Goal: Check status: Check status

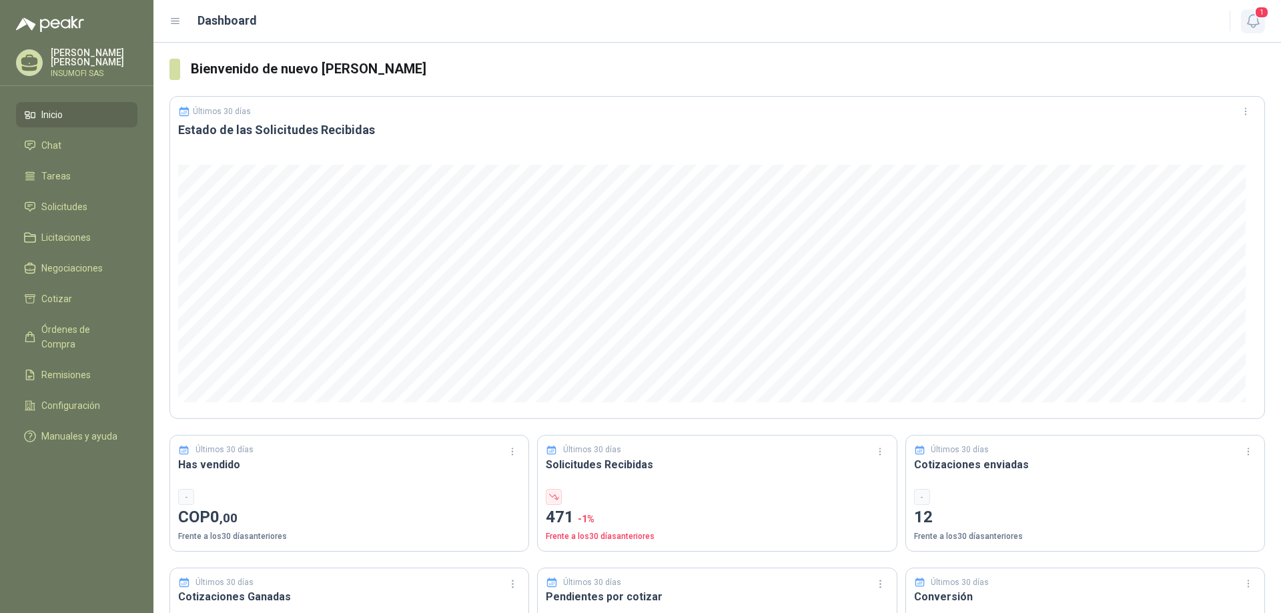
click at [1257, 21] on icon "button" at bounding box center [1252, 21] width 11 height 13
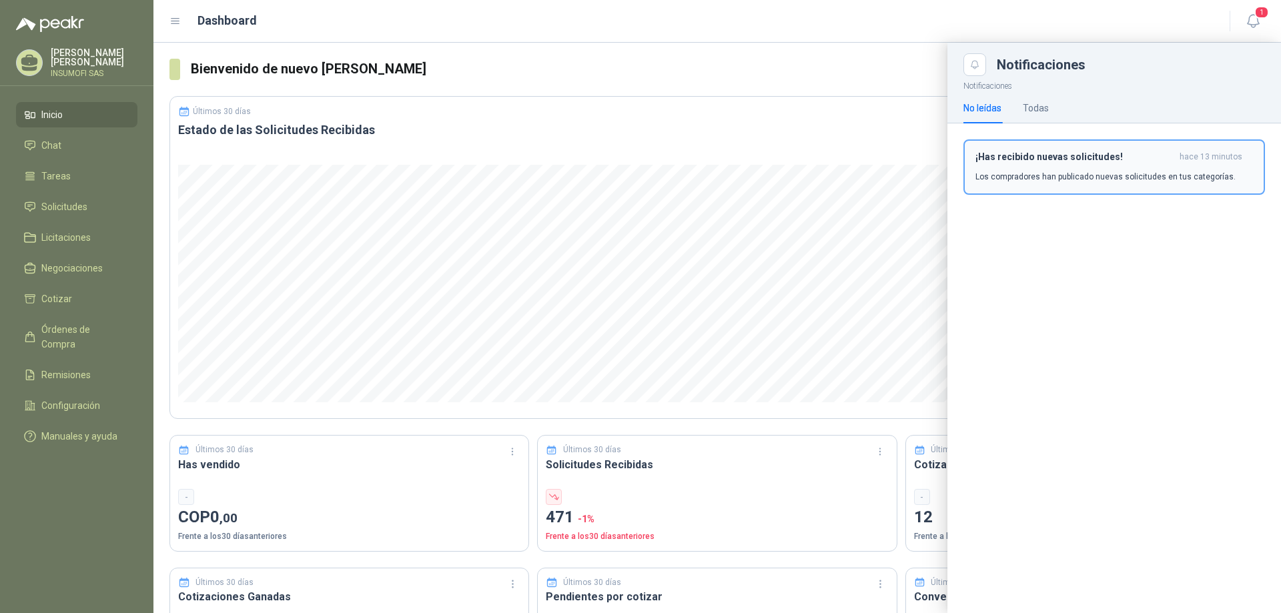
click at [1047, 167] on div "¡Has recibido nuevas solicitudes! hace 13 minutos Los compradores han publicado…" at bounding box center [1113, 166] width 277 height 31
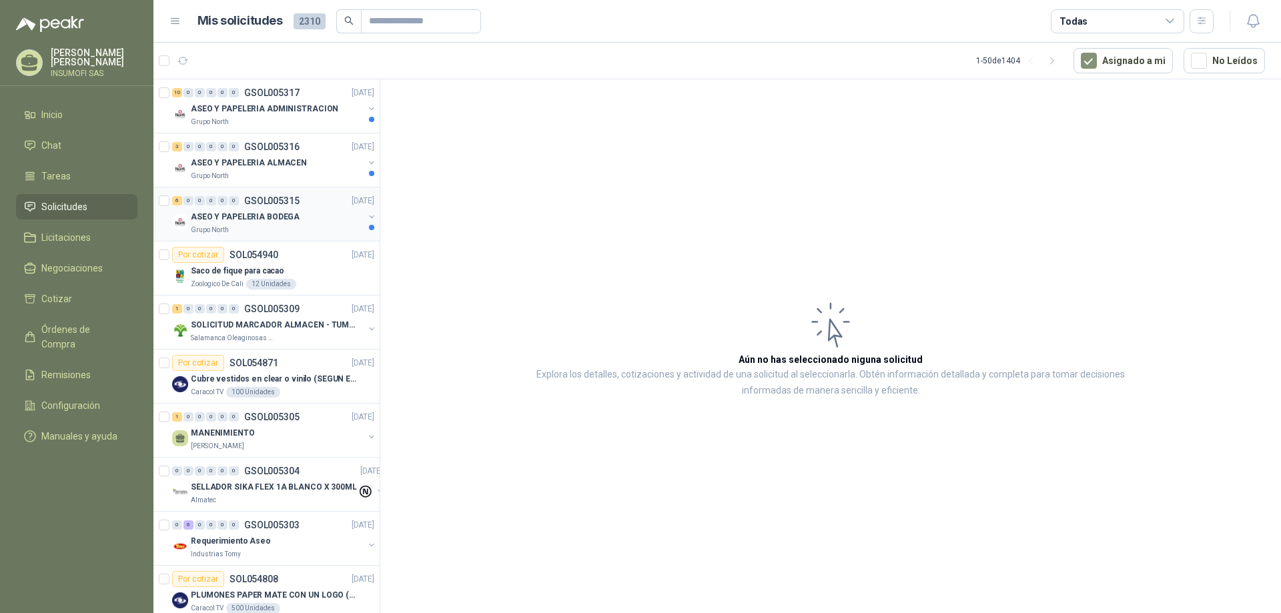
click at [294, 217] on div "ASEO Y PAPELERIA BODEGA" at bounding box center [277, 217] width 173 height 16
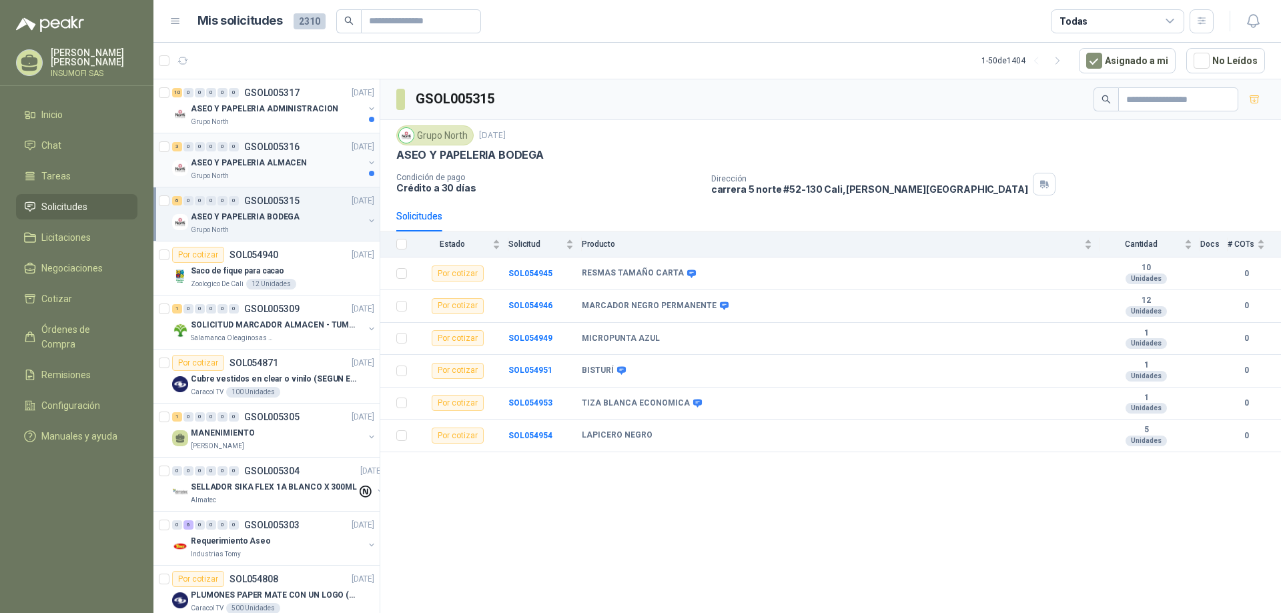
click at [292, 171] on div "Grupo North" at bounding box center [277, 176] width 173 height 11
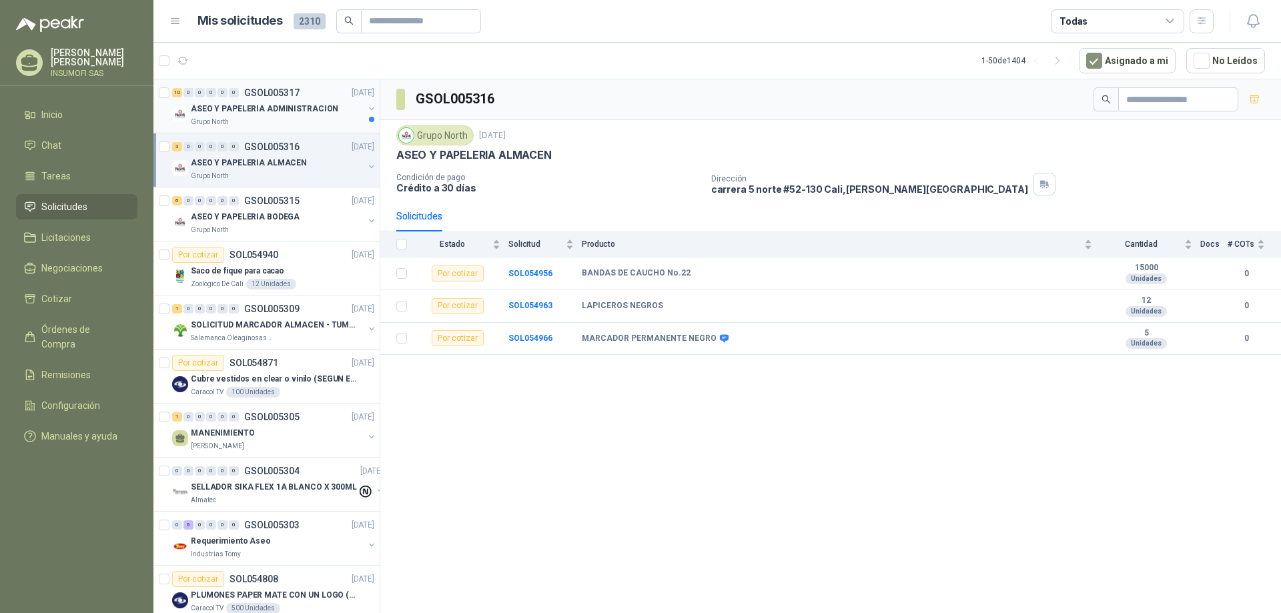
click at [275, 109] on p "ASEO Y PAPELERIA ADMINISTRACION" at bounding box center [264, 109] width 147 height 13
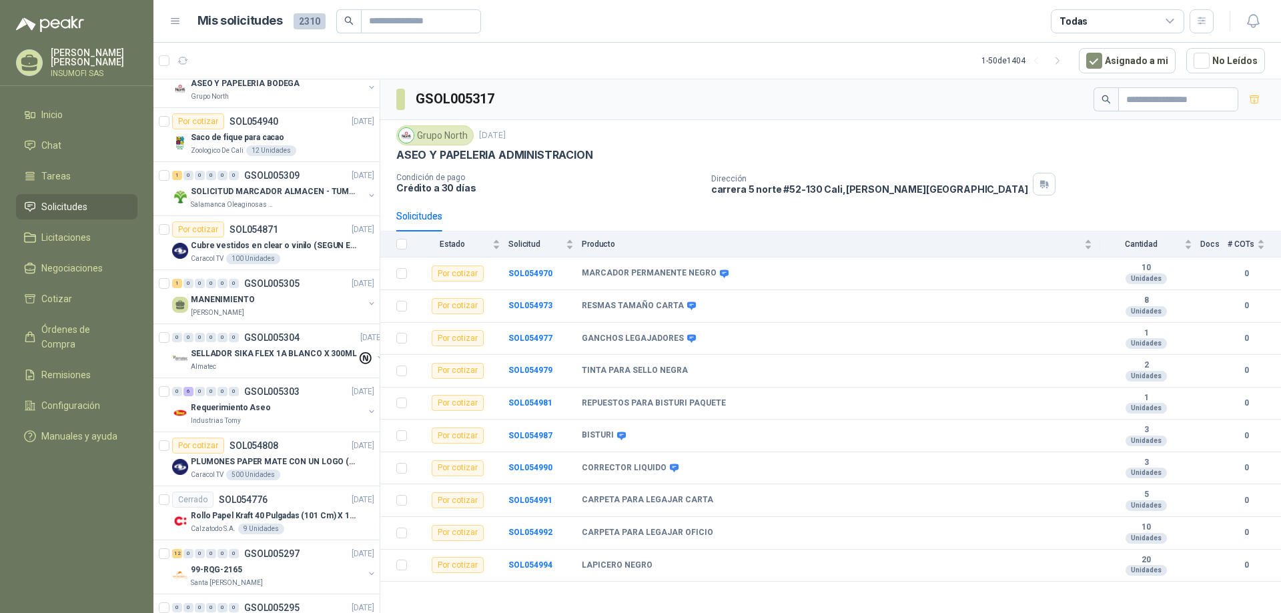
scroll to position [200, 0]
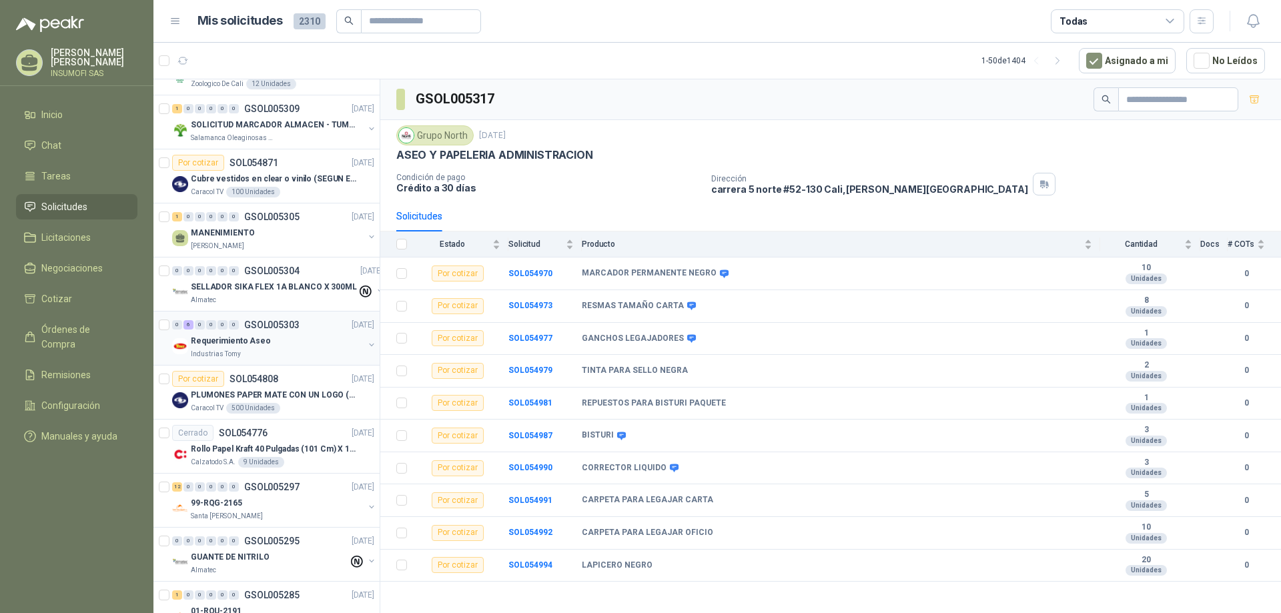
click at [289, 346] on div "Requerimiento Aseo" at bounding box center [277, 341] width 173 height 16
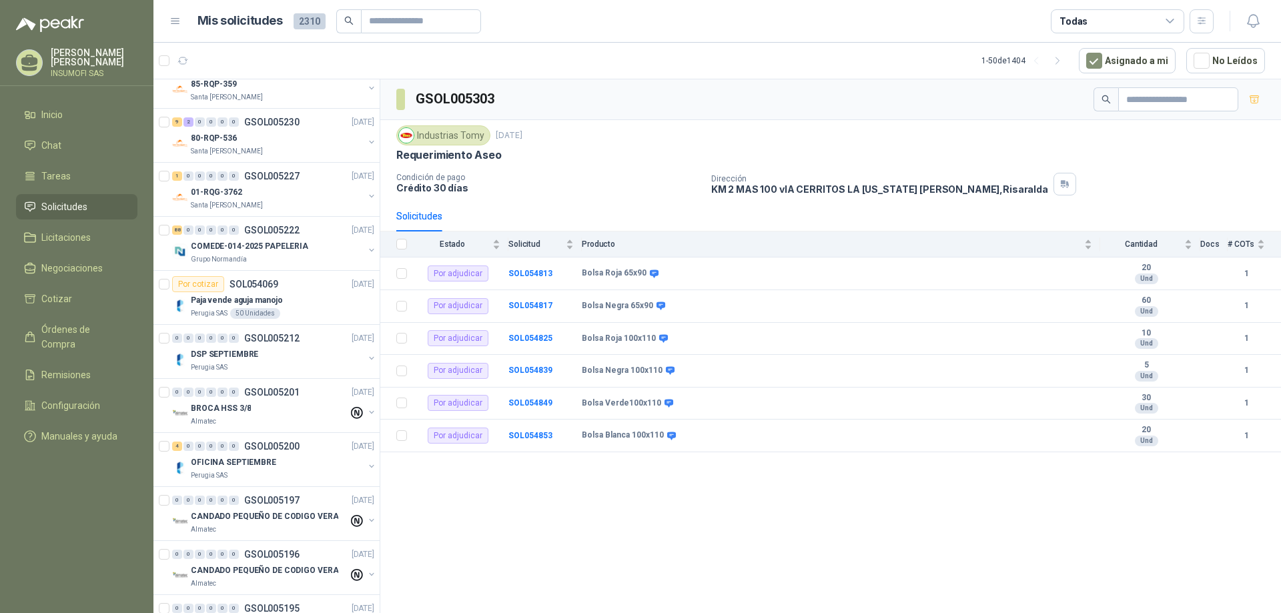
scroll to position [1134, 0]
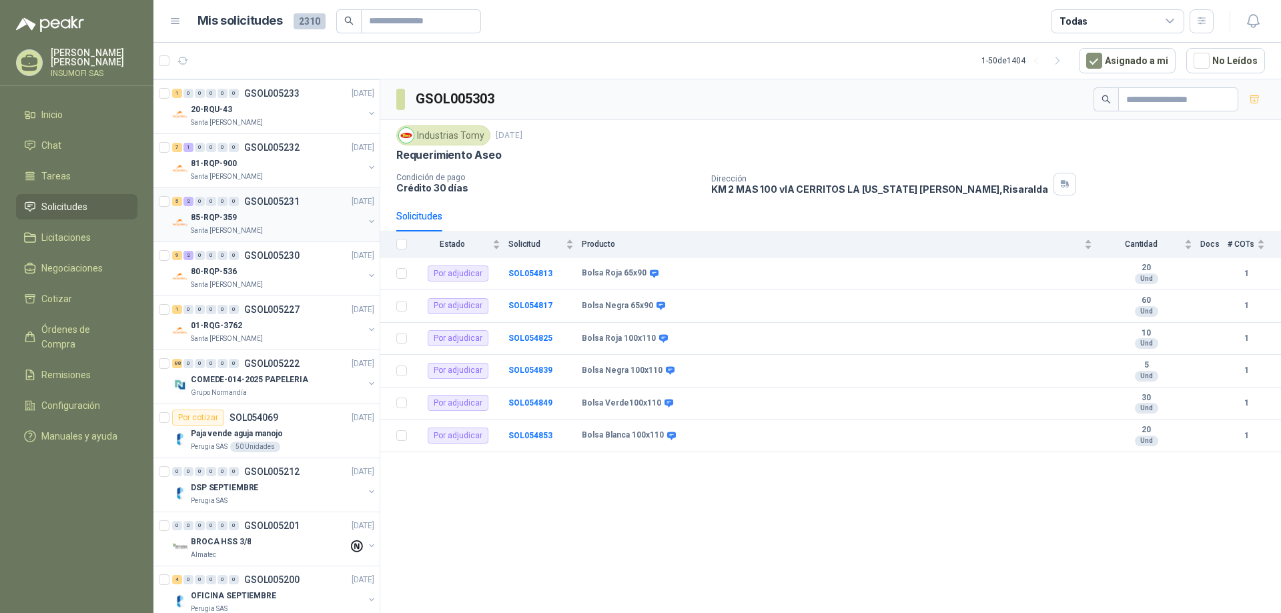
click at [249, 228] on p "Santa [PERSON_NAME]" at bounding box center [227, 230] width 72 height 11
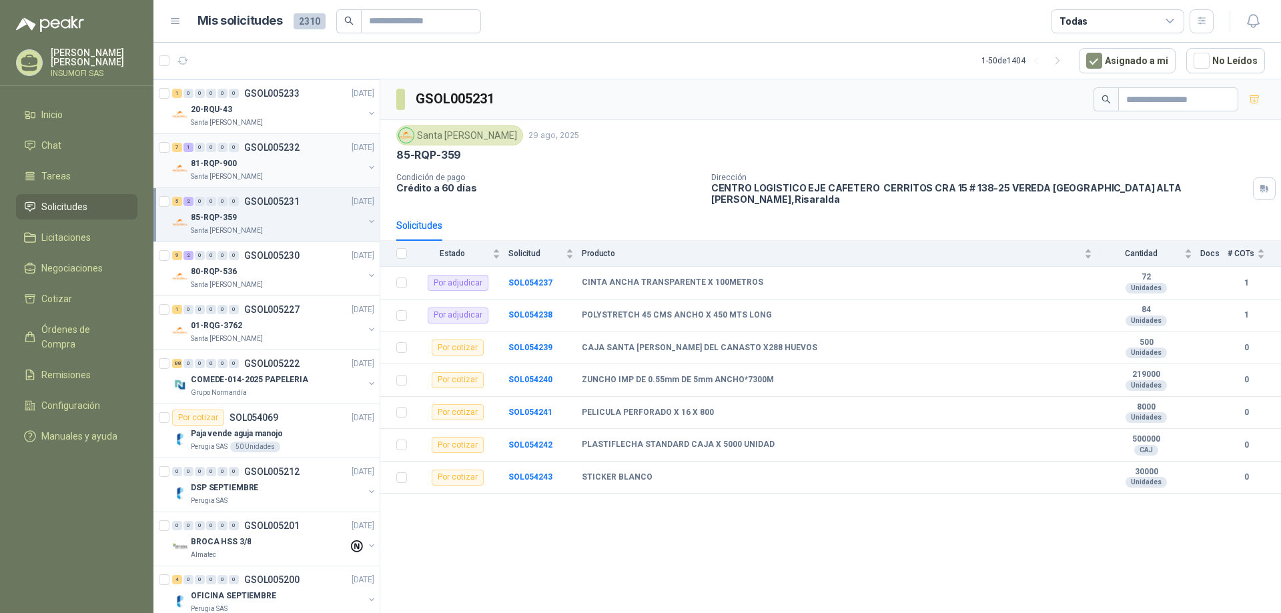
click at [263, 165] on div "81-RQP-900" at bounding box center [277, 163] width 173 height 16
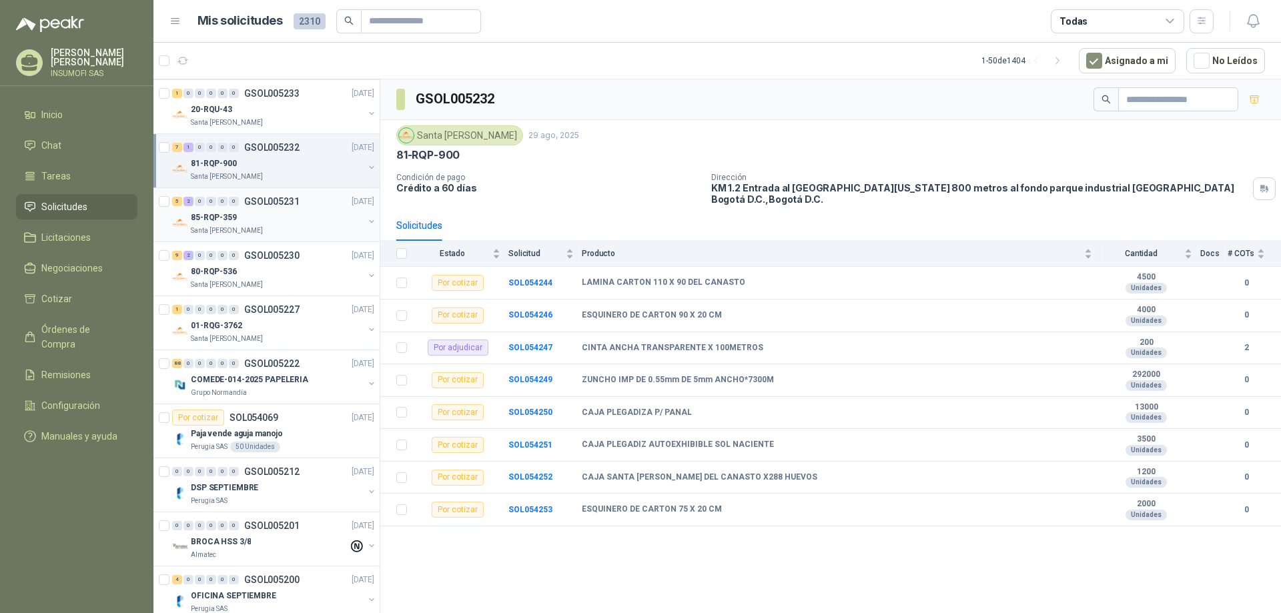
click at [269, 210] on div "85-RQP-359" at bounding box center [277, 217] width 173 height 16
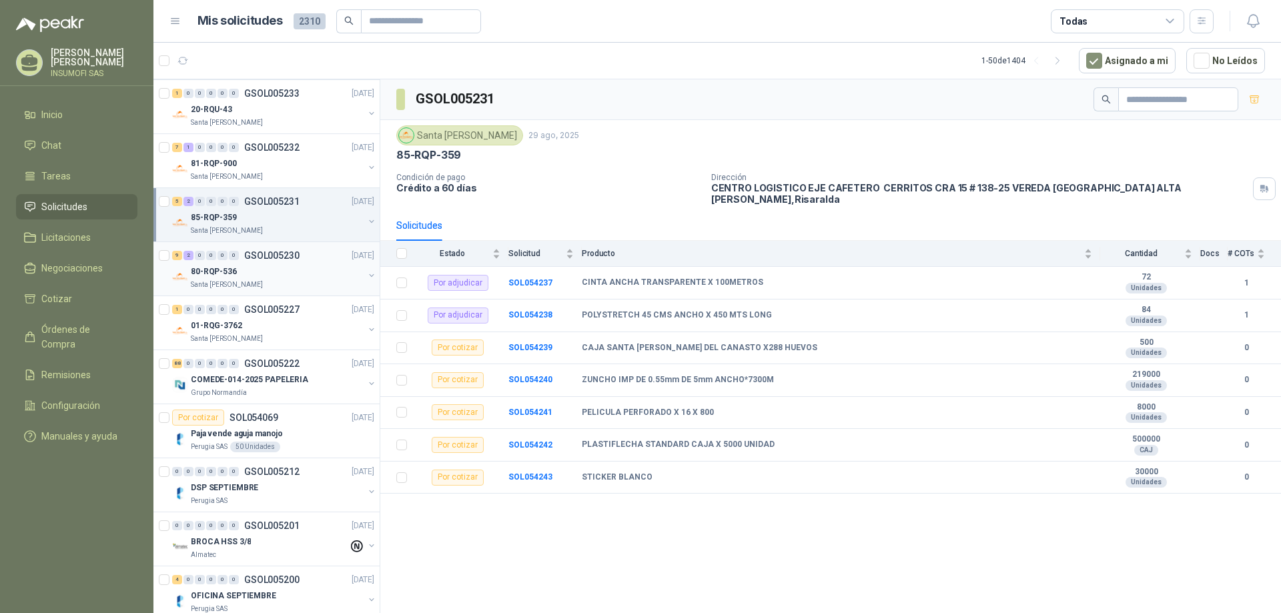
click at [273, 270] on div "80-RQP-536" at bounding box center [277, 271] width 173 height 16
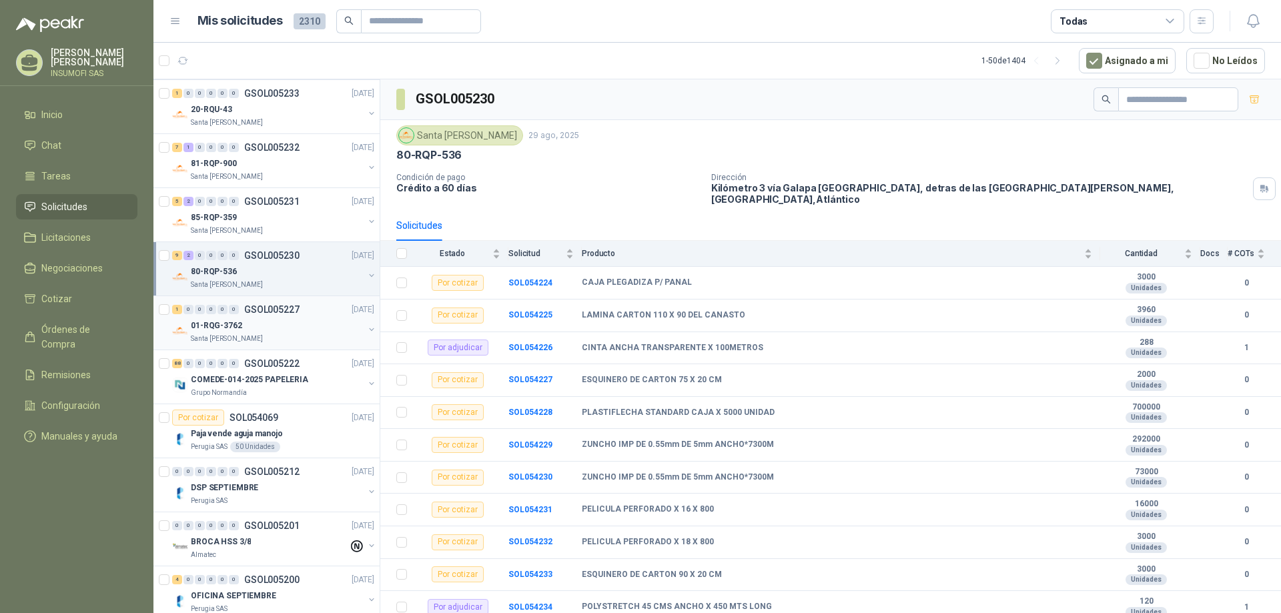
click at [275, 332] on div "01-RQG-3762" at bounding box center [277, 326] width 173 height 16
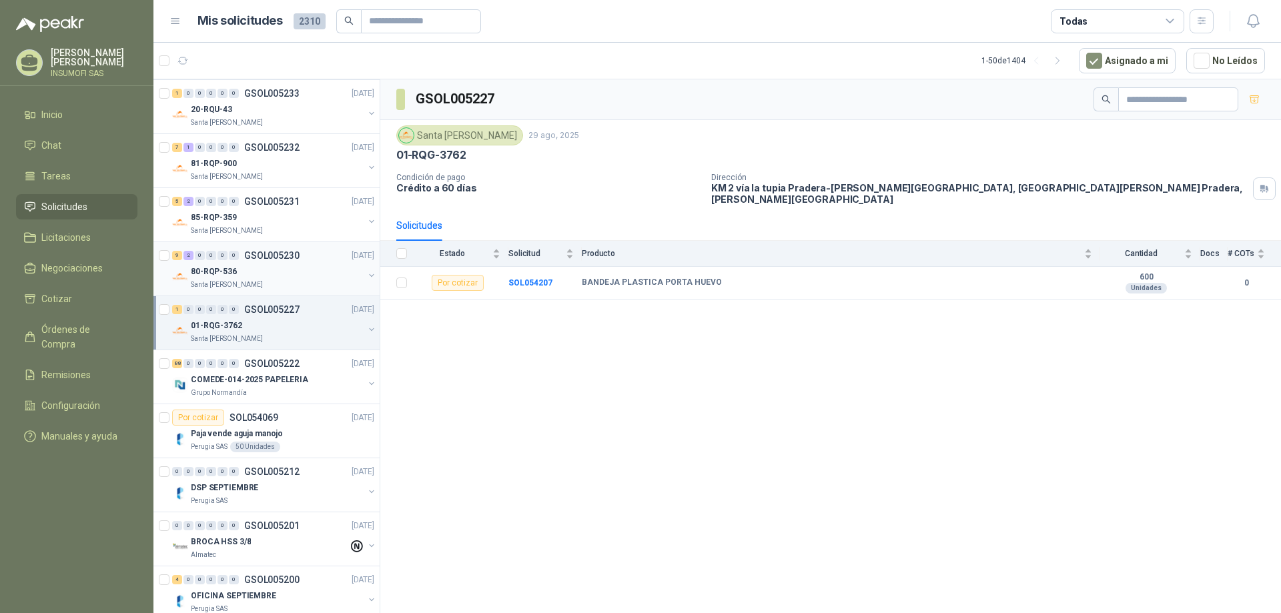
click at [243, 280] on p "Santa [PERSON_NAME]" at bounding box center [227, 284] width 72 height 11
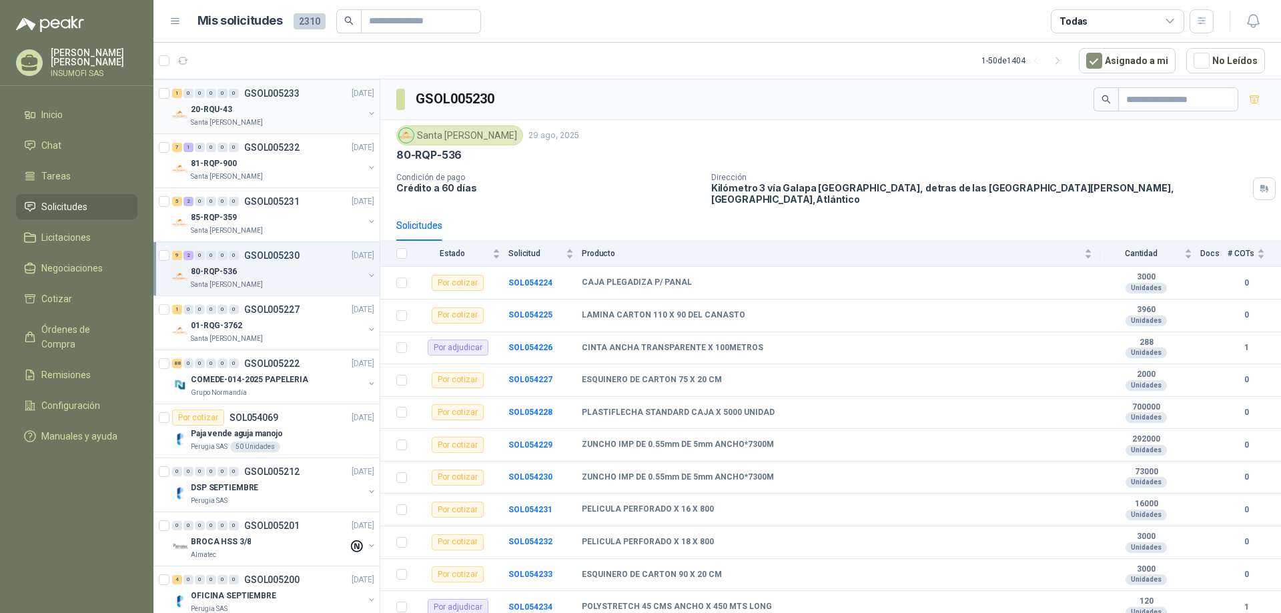
click at [259, 99] on div "1 0 0 0 0 0 GSOL005233 [DATE]" at bounding box center [274, 93] width 205 height 16
